Goal: Find specific page/section: Find specific page/section

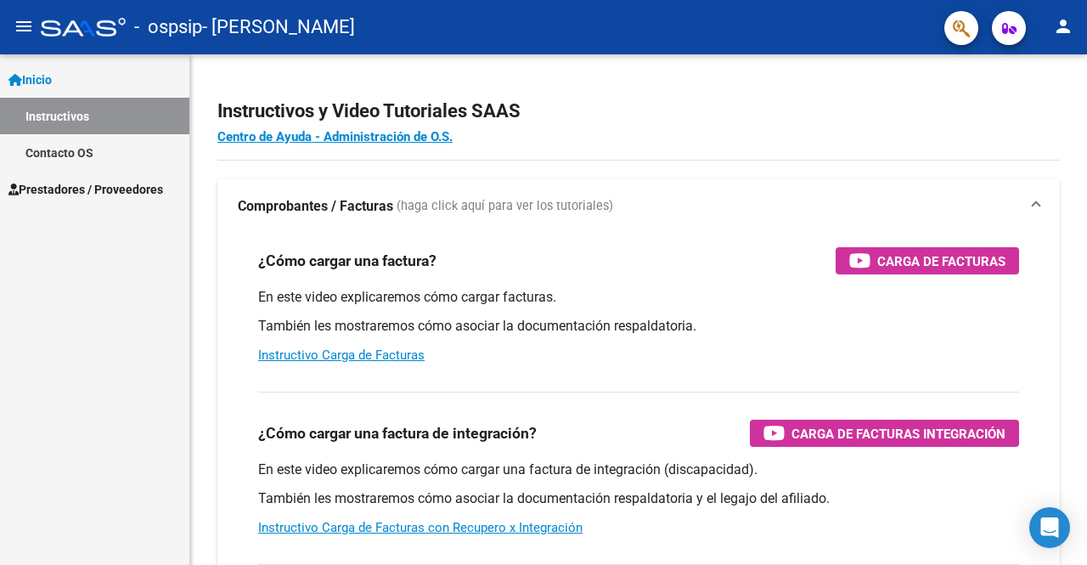
click at [105, 193] on span "Prestadores / Proveedores" at bounding box center [85, 189] width 155 height 19
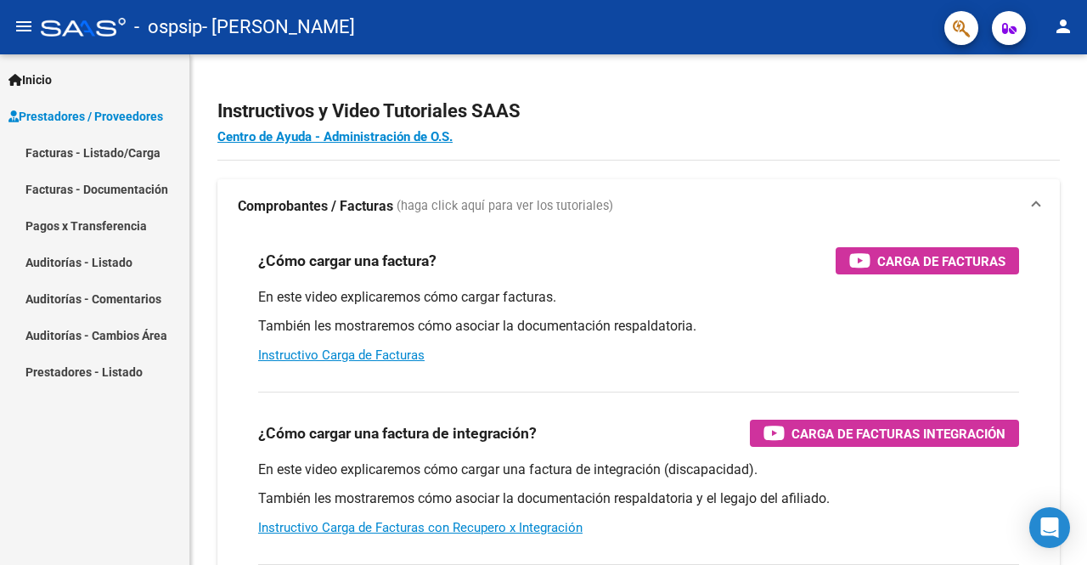
click at [107, 188] on link "Facturas - Documentación" at bounding box center [94, 189] width 189 height 37
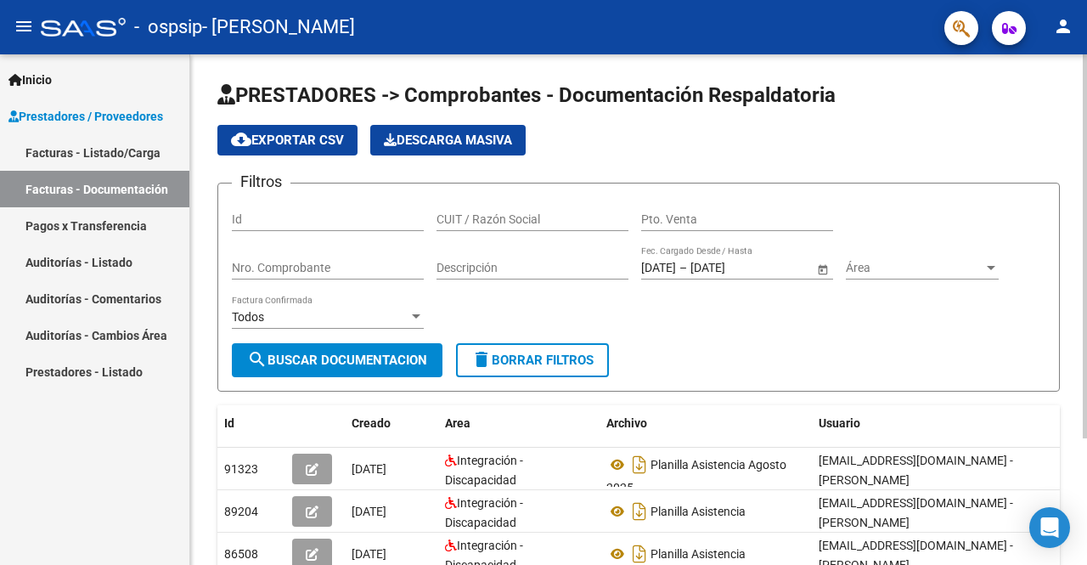
click at [1086, 451] on div at bounding box center [1084, 309] width 4 height 510
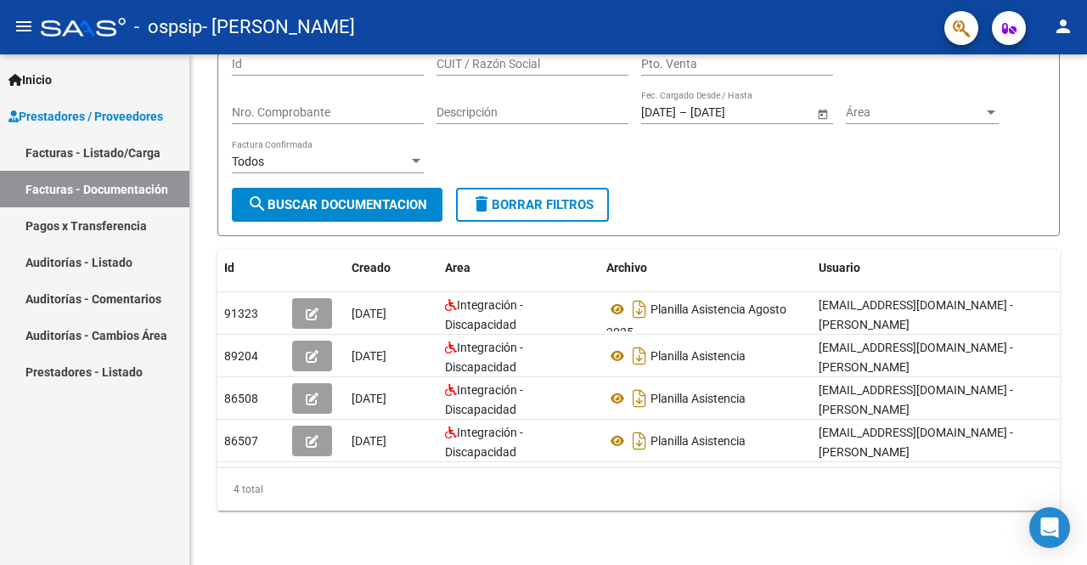
click at [1068, 19] on mat-icon "person" at bounding box center [1063, 26] width 20 height 20
click at [1068, 19] on div at bounding box center [543, 282] width 1087 height 565
click at [17, 27] on mat-icon "menu" at bounding box center [24, 26] width 20 height 20
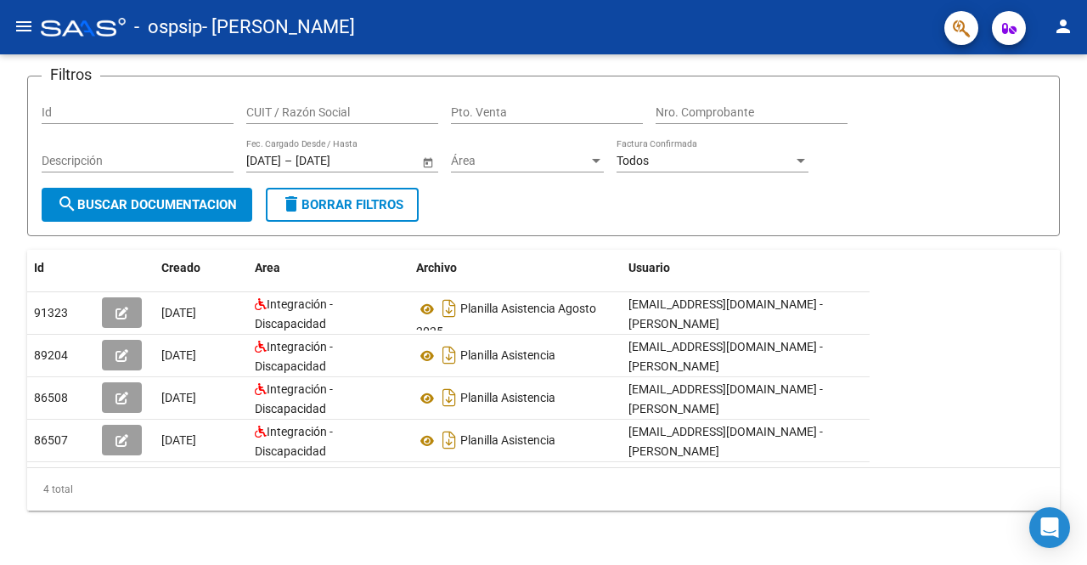
scroll to position [121, 0]
click at [17, 27] on mat-icon "menu" at bounding box center [24, 26] width 20 height 20
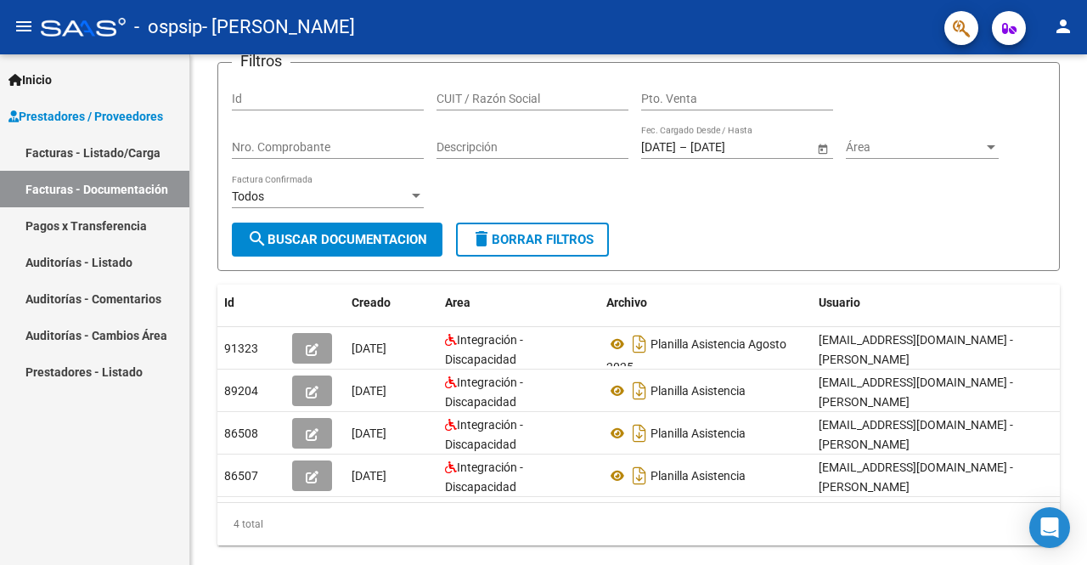
scroll to position [169, 0]
